Goal: Use online tool/utility: Utilize a website feature to perform a specific function

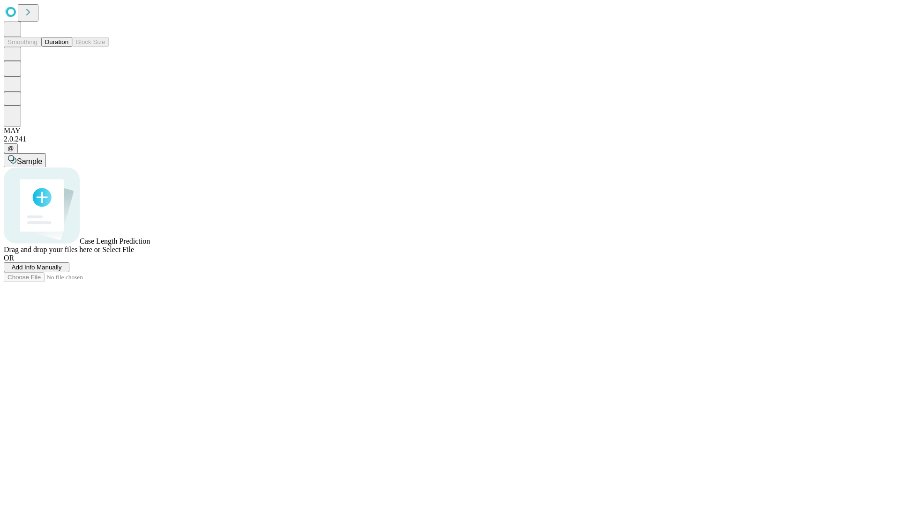
click at [68, 47] on button "Duration" at bounding box center [56, 42] width 31 height 10
click at [62, 271] on span "Add Info Manually" at bounding box center [37, 267] width 50 height 7
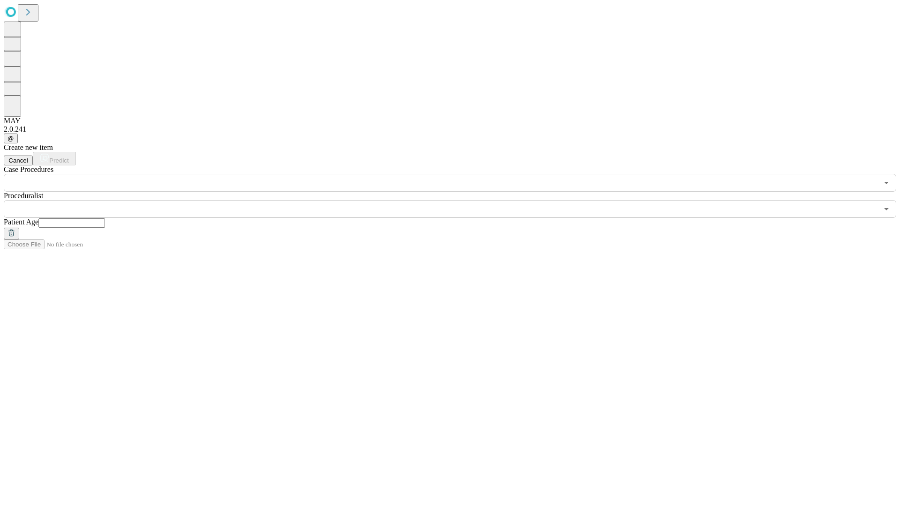
click at [105, 218] on input "text" at bounding box center [71, 222] width 67 height 9
type input "**"
click at [456, 200] on input "text" at bounding box center [441, 209] width 874 height 18
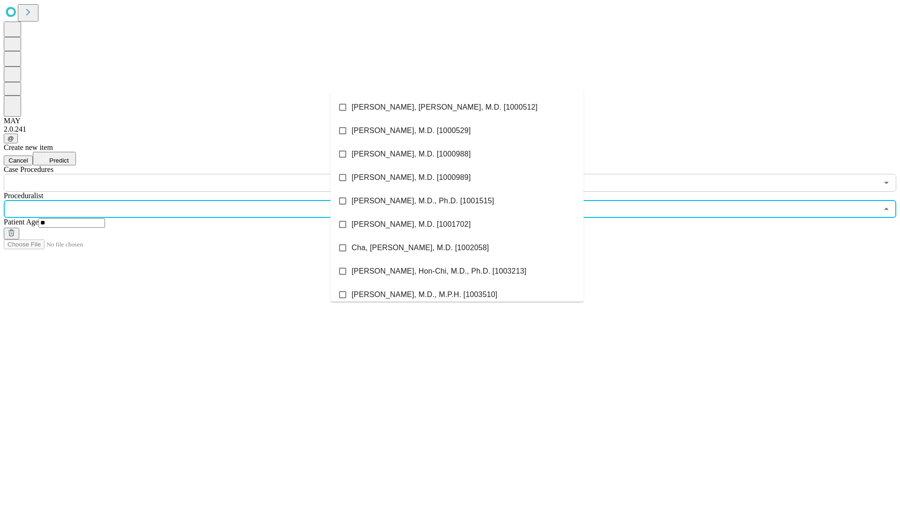
click at [457, 107] on li "[PERSON_NAME], [PERSON_NAME], M.D. [1000512]" at bounding box center [456, 107] width 253 height 23
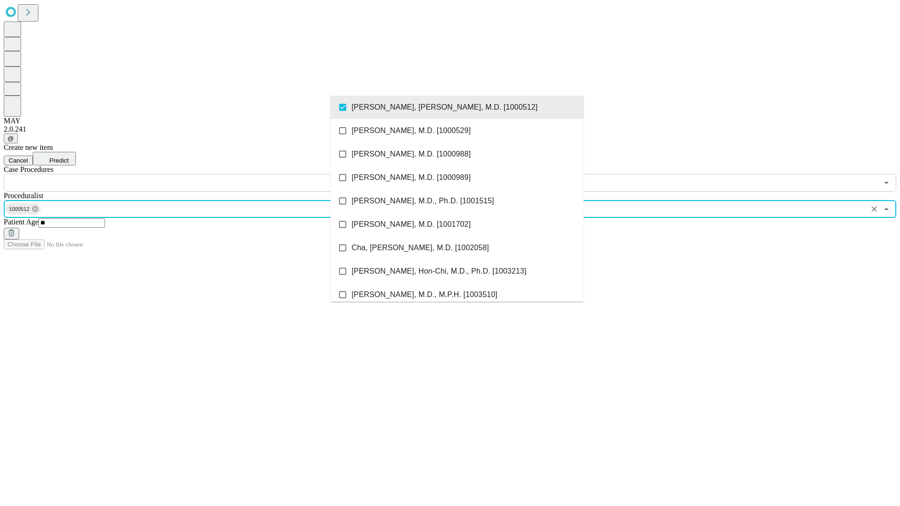
click at [197, 174] on input "text" at bounding box center [441, 183] width 874 height 18
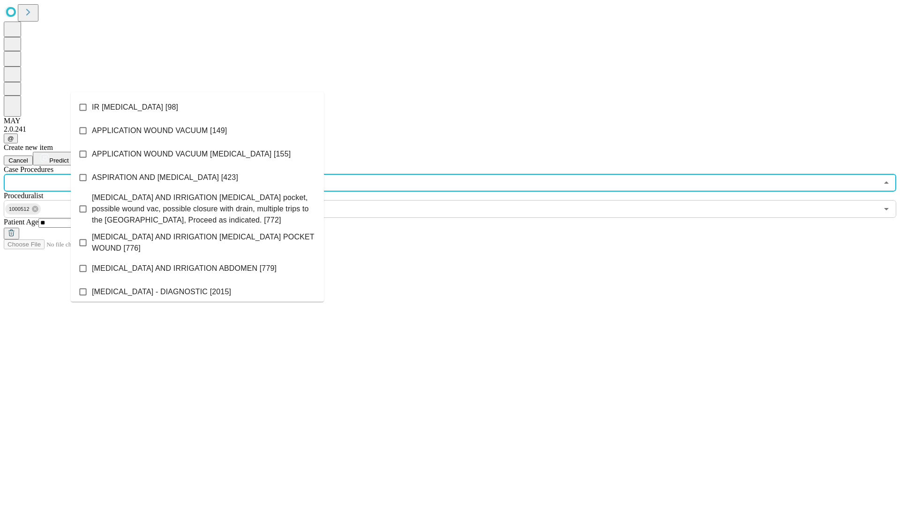
click at [197, 107] on li "IR [MEDICAL_DATA] [98]" at bounding box center [197, 107] width 253 height 23
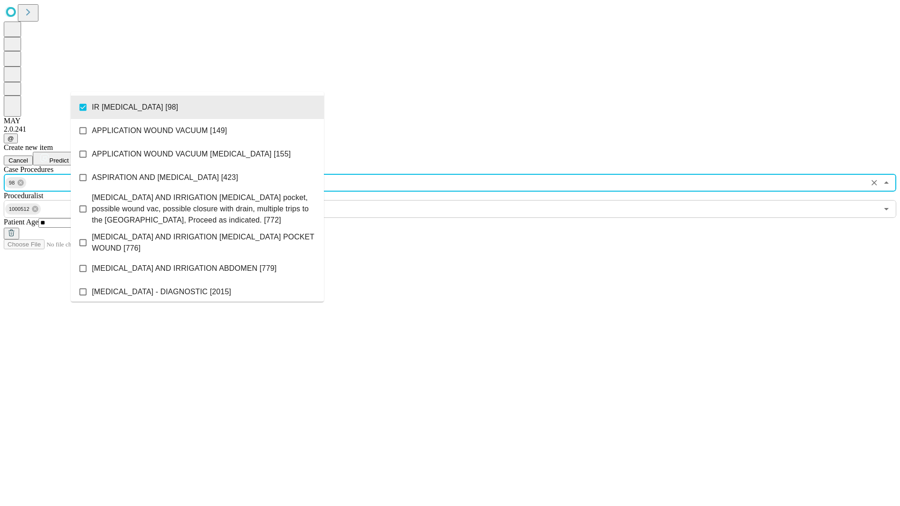
click at [68, 157] on span "Predict" at bounding box center [58, 160] width 19 height 7
